Goal: Check status: Check status

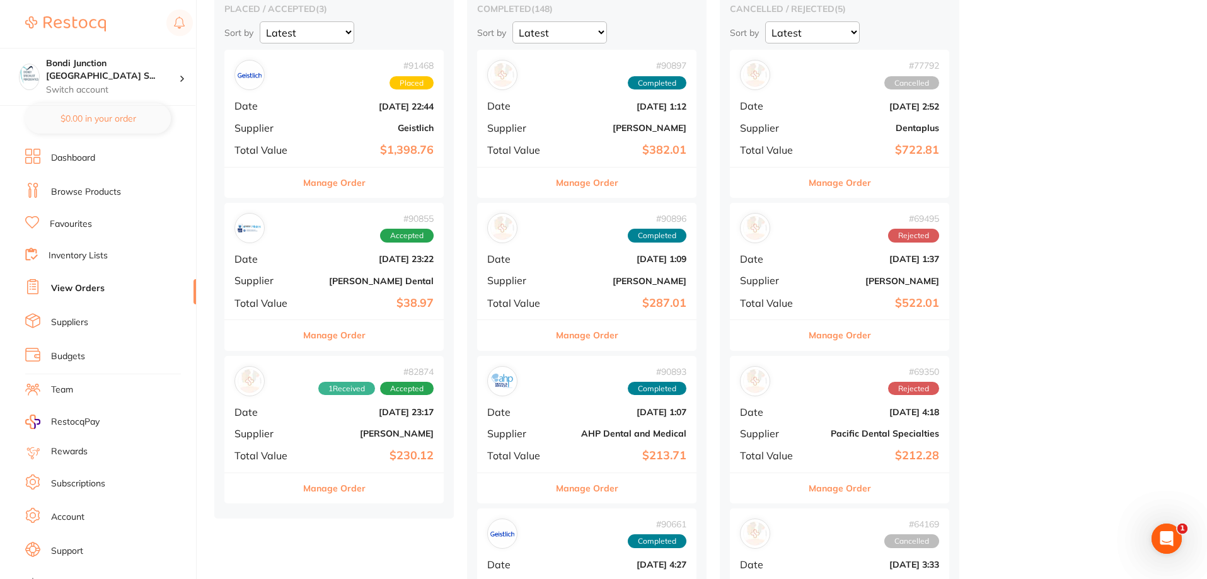
click at [345, 490] on button "Manage Order" at bounding box center [334, 489] width 62 height 30
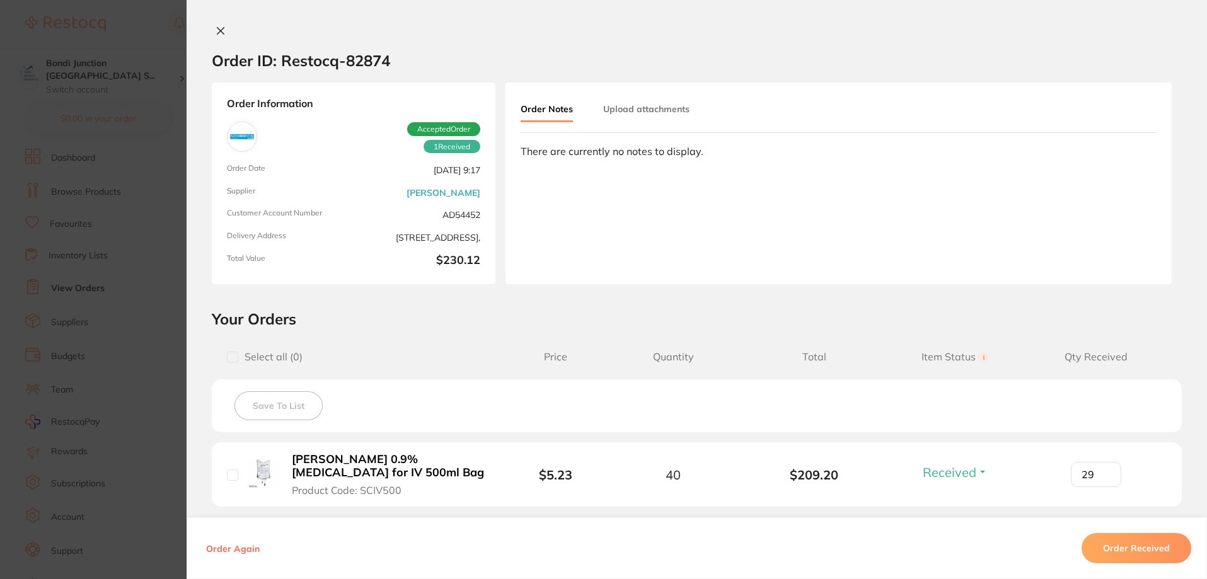
click at [218, 32] on icon at bounding box center [221, 31] width 7 height 7
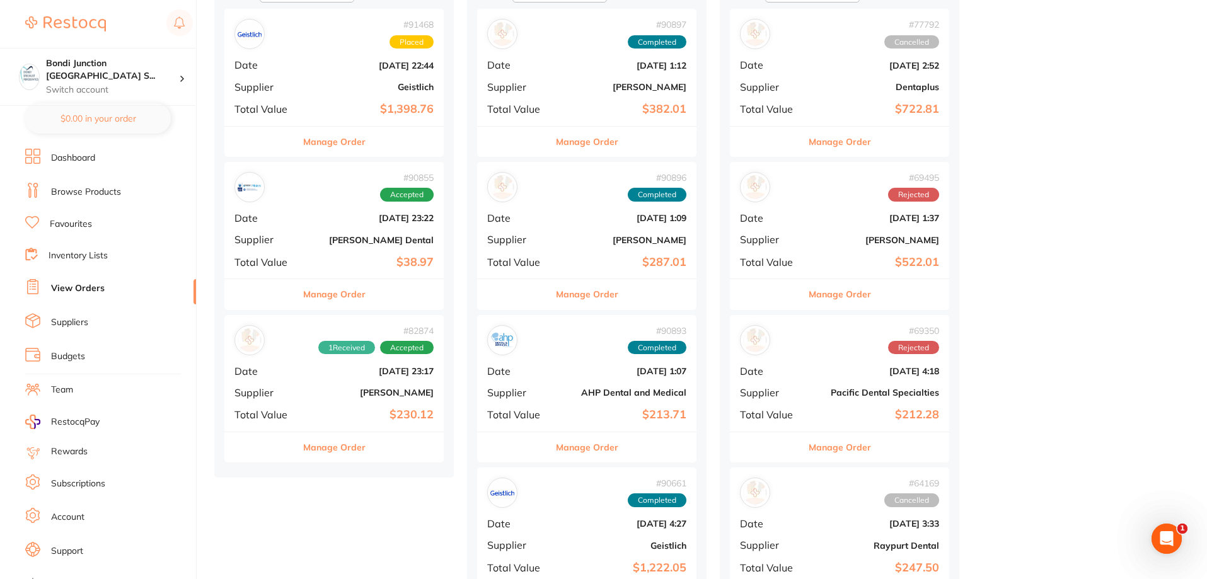
scroll to position [189, 0]
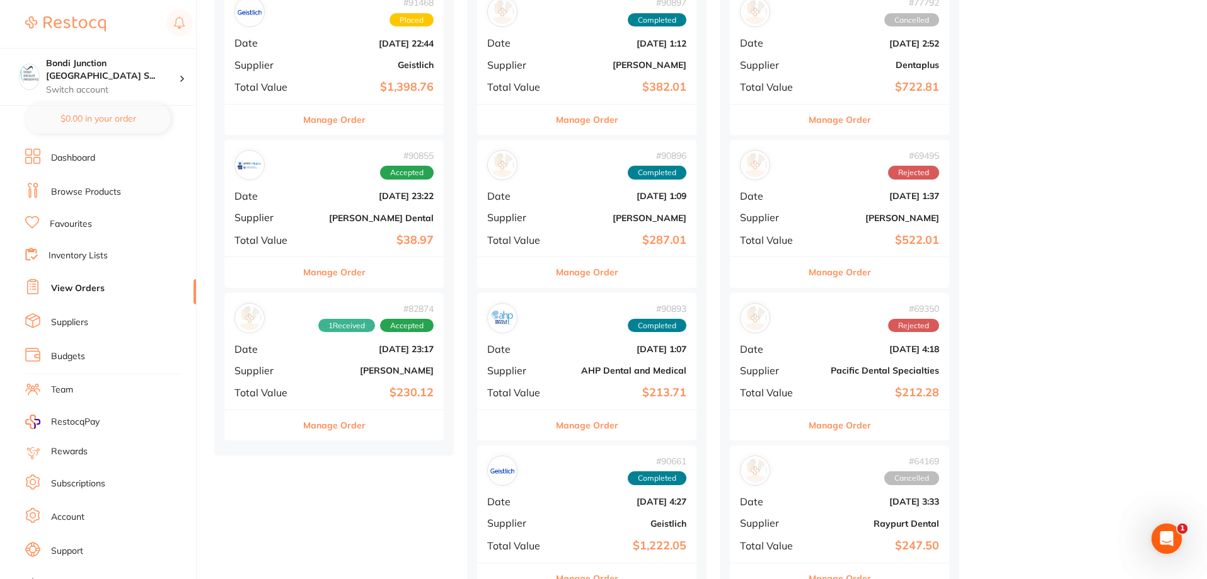
click at [609, 428] on button "Manage Order" at bounding box center [587, 425] width 62 height 30
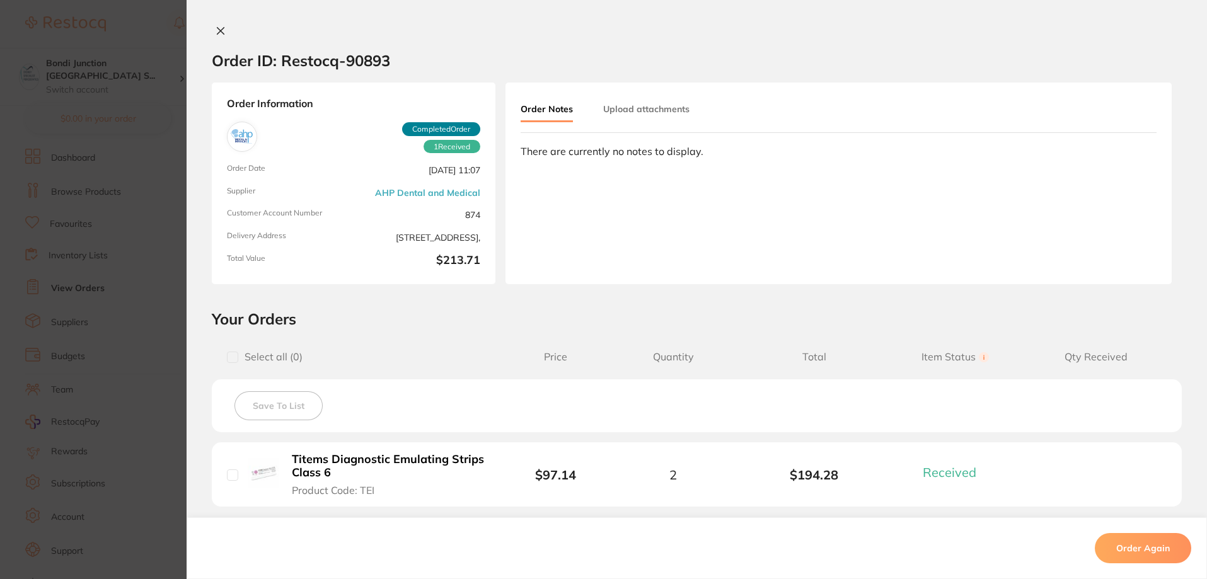
click at [217, 33] on icon at bounding box center [221, 31] width 10 height 10
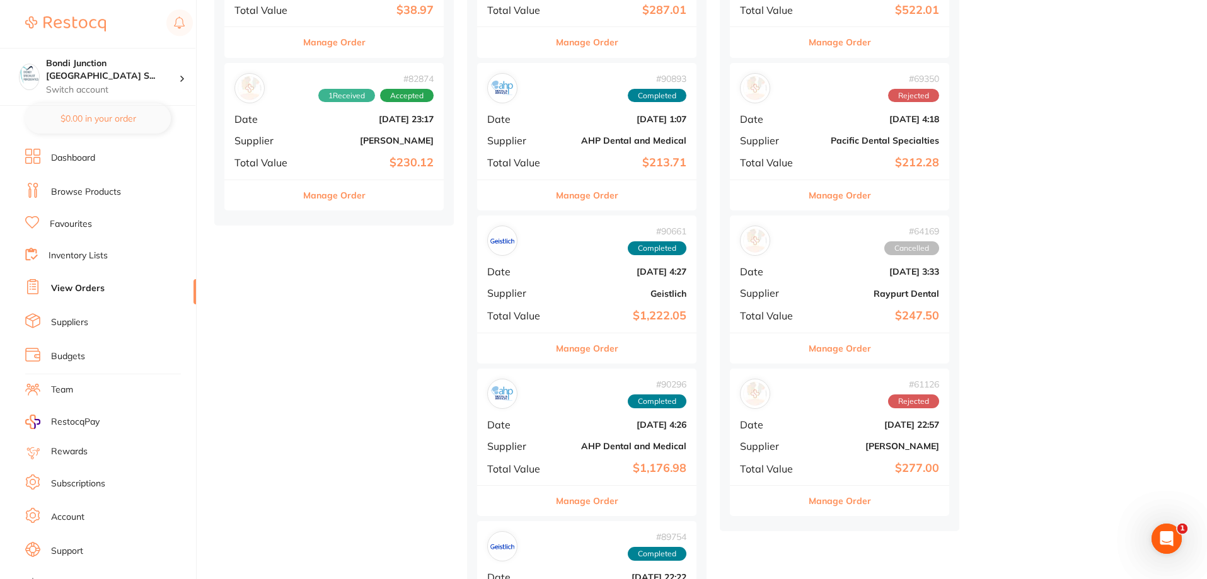
scroll to position [441, 0]
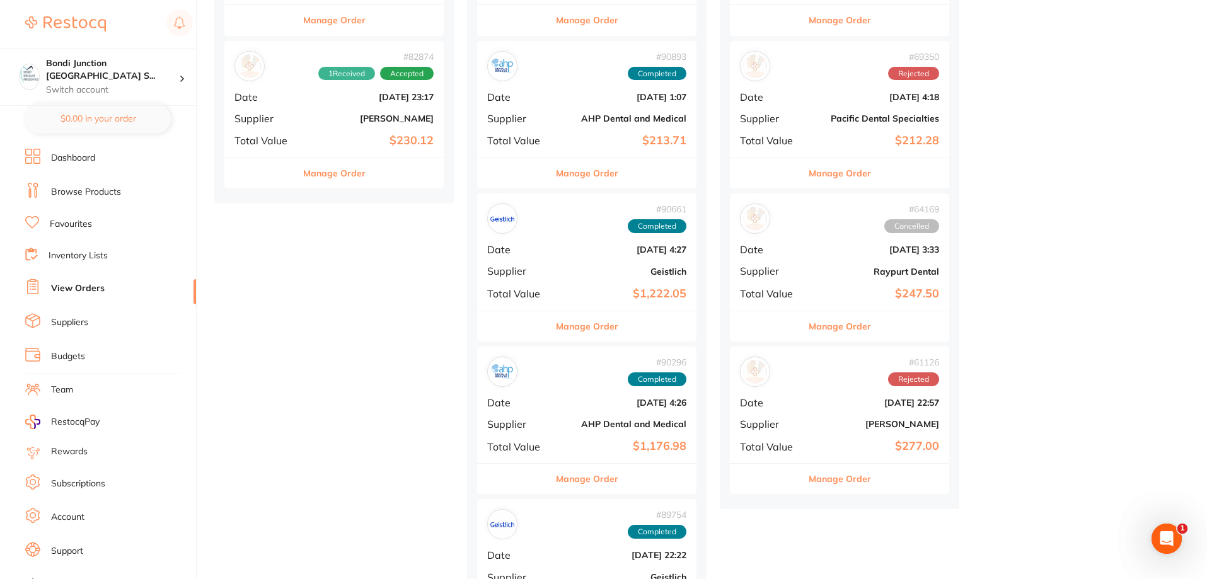
click at [596, 480] on button "Manage Order" at bounding box center [587, 479] width 62 height 30
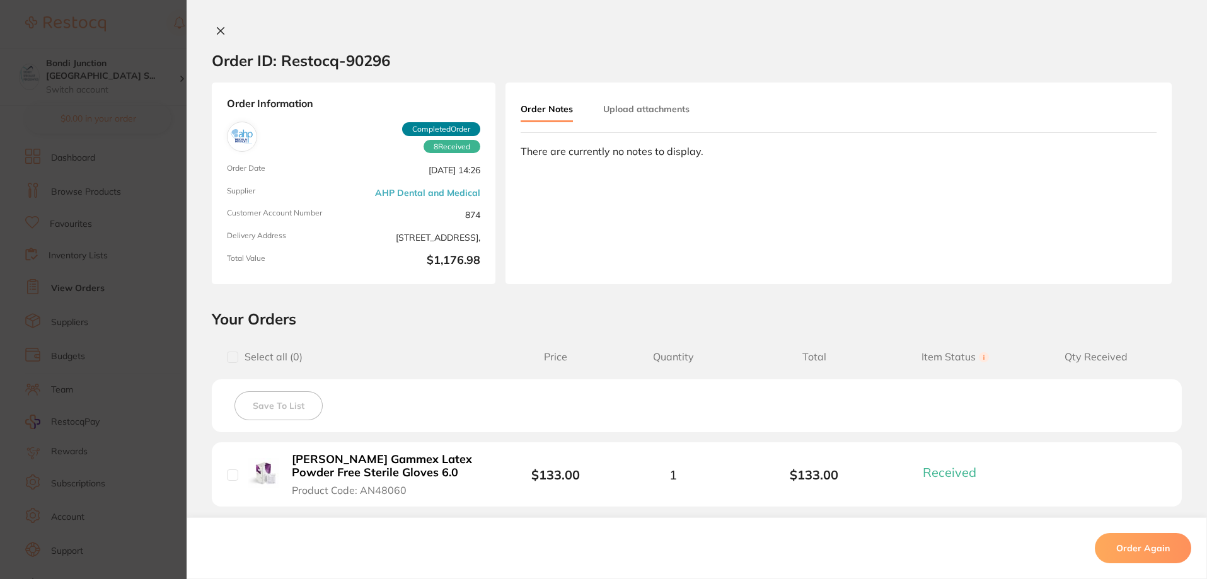
click at [216, 31] on icon at bounding box center [221, 31] width 10 height 10
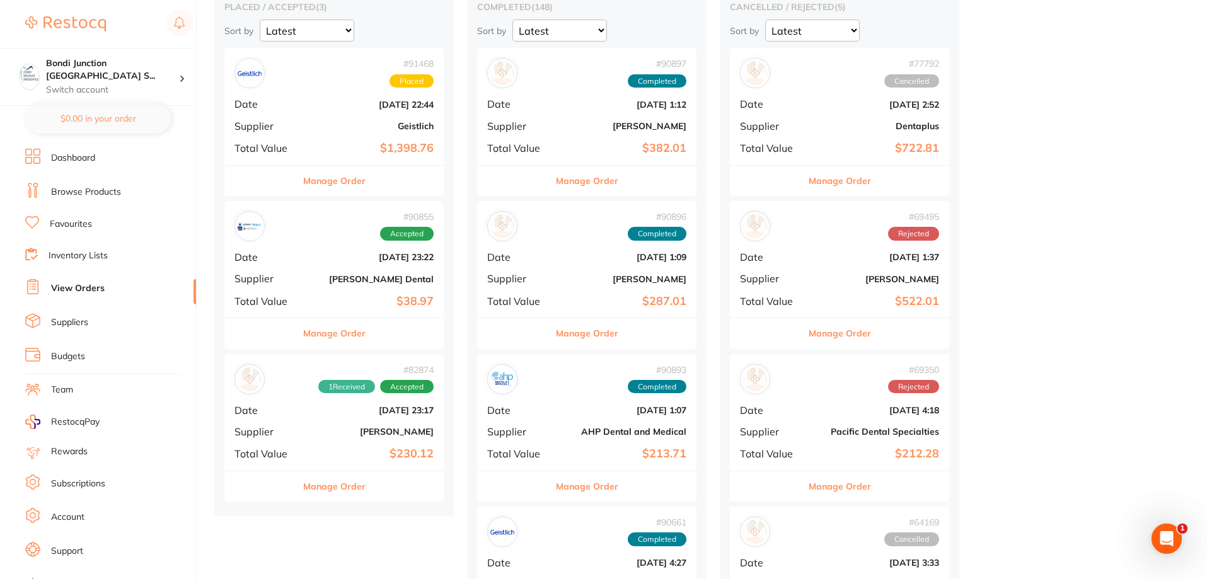
scroll to position [126, 0]
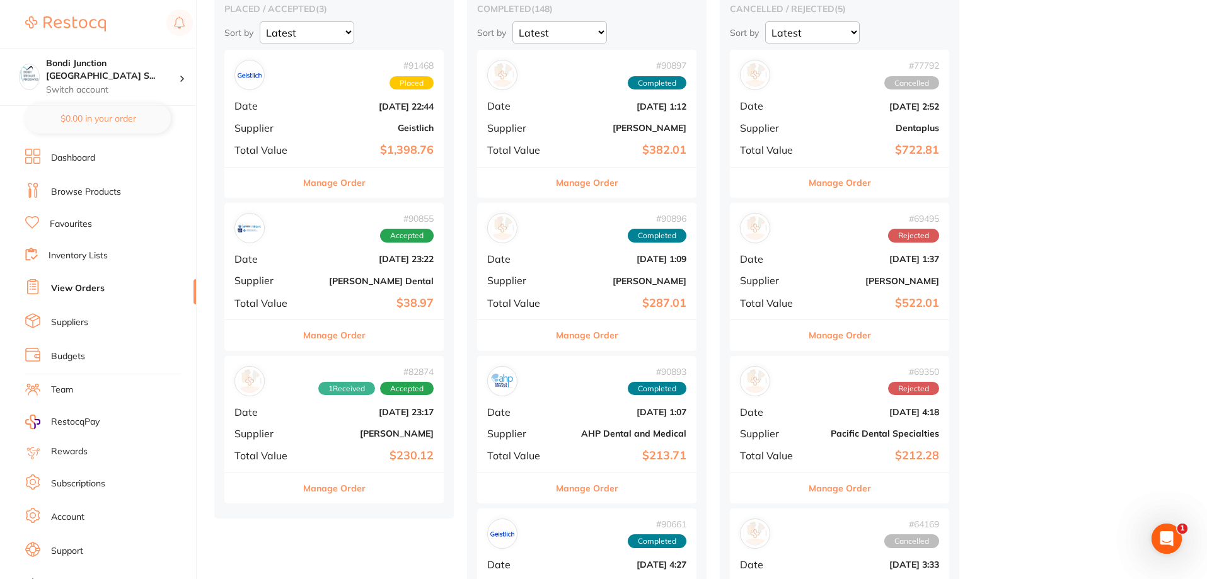
click at [342, 337] on button "Manage Order" at bounding box center [334, 335] width 62 height 30
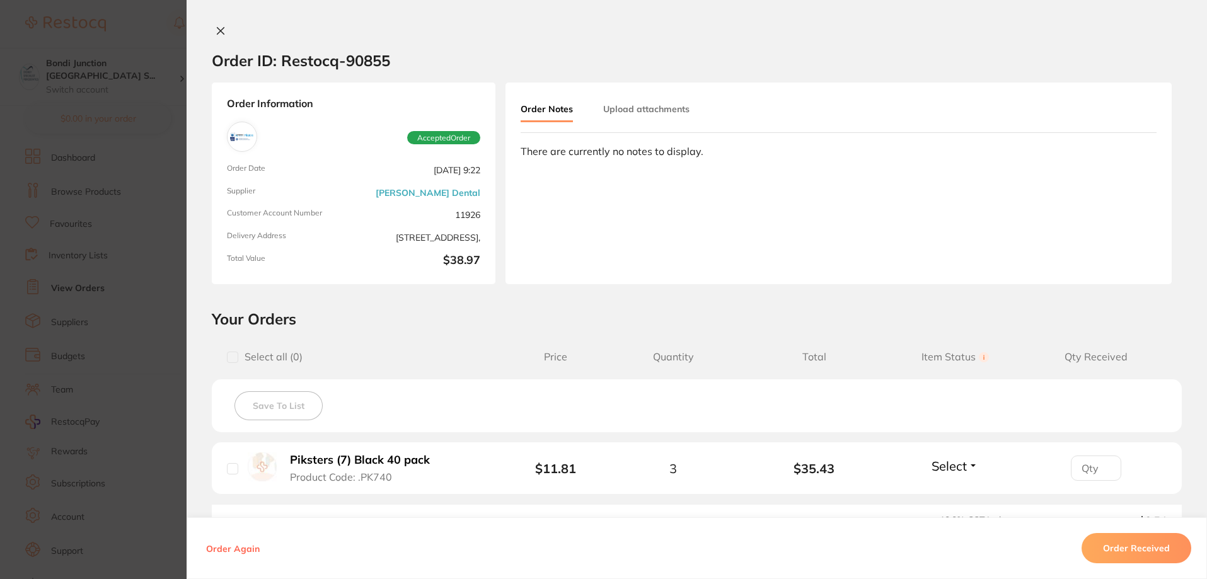
click at [221, 29] on icon at bounding box center [221, 31] width 10 height 10
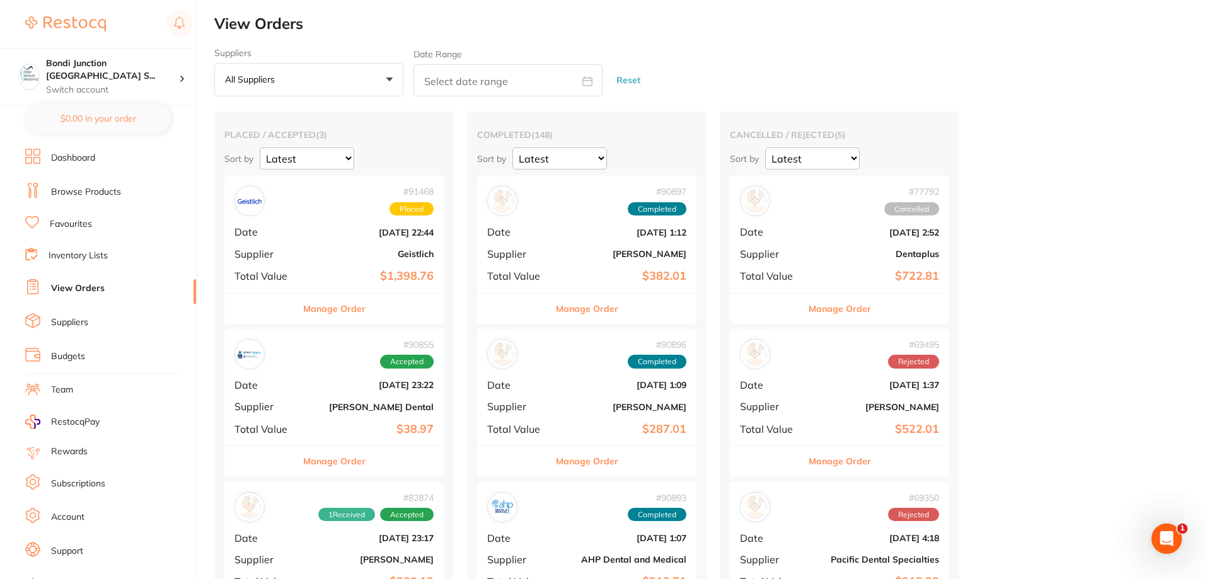
click at [352, 311] on button "Manage Order" at bounding box center [334, 309] width 62 height 30
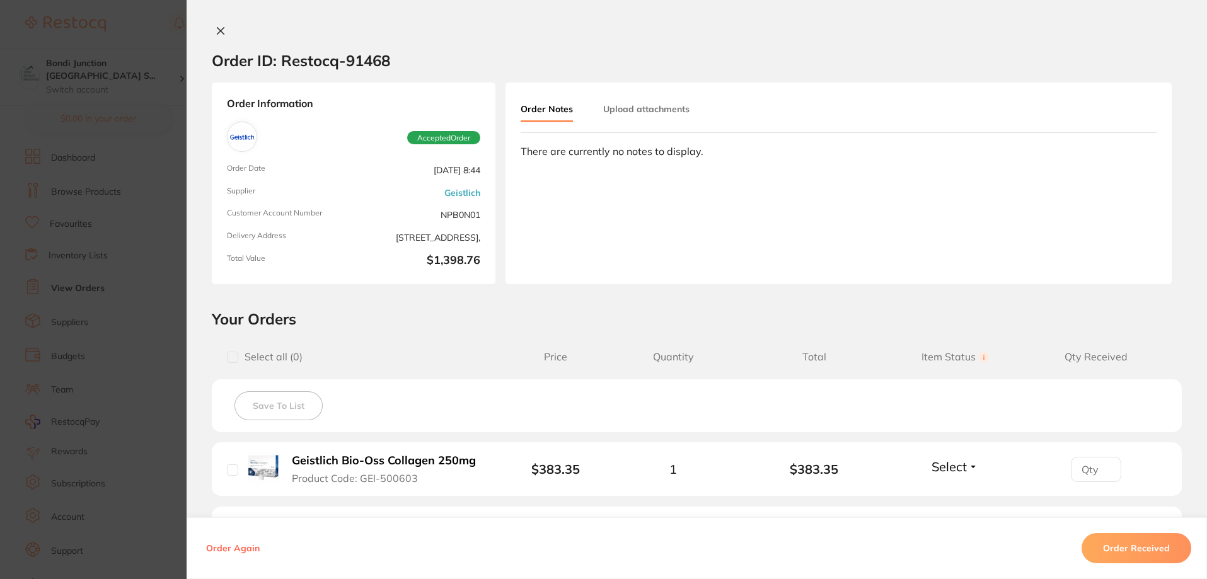
click at [218, 32] on icon at bounding box center [221, 31] width 7 height 7
